Goal: Task Accomplishment & Management: Manage account settings

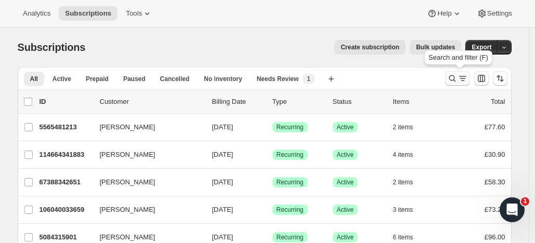
click at [454, 76] on icon "Search and filter results" at bounding box center [452, 78] width 10 height 10
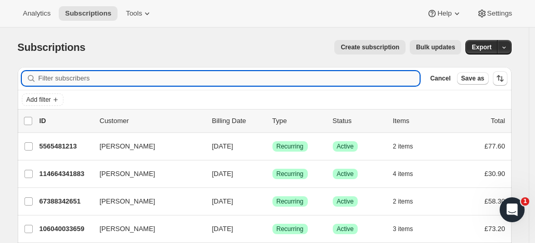
click at [299, 74] on input "Filter subscribers" at bounding box center [228, 78] width 381 height 15
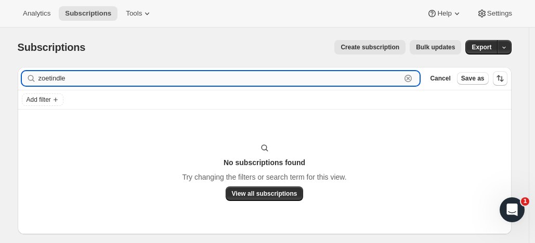
click at [53, 79] on input "zoetindle" at bounding box center [219, 78] width 363 height 15
drag, startPoint x: 63, startPoint y: 78, endPoint x: 82, endPoint y: 79, distance: 19.3
click at [82, 79] on input "[PERSON_NAME]" at bounding box center [219, 78] width 363 height 15
type input "[PERSON_NAME]"
drag, startPoint x: 76, startPoint y: 77, endPoint x: 32, endPoint y: 79, distance: 44.2
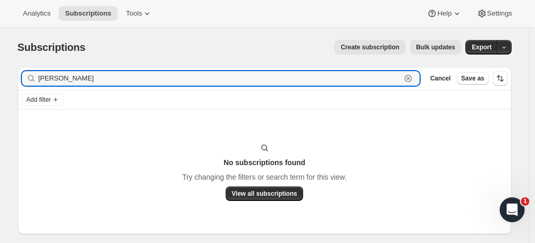
click at [32, 79] on div "[PERSON_NAME] Clear" at bounding box center [221, 78] width 398 height 15
